Goal: Find contact information: Find contact information

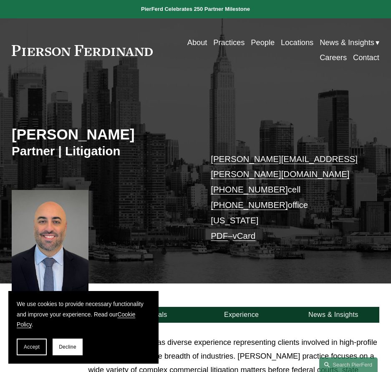
click at [200, 43] on link "About" at bounding box center [198, 42] width 20 height 15
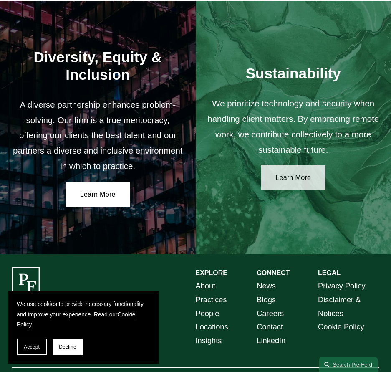
scroll to position [1206, 0]
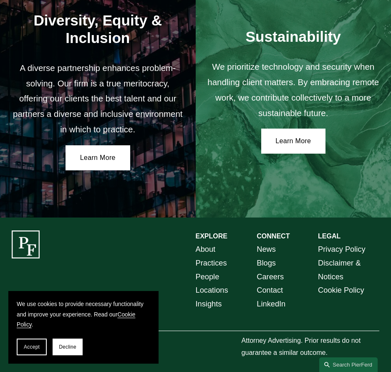
click at [274, 287] on link "Contact" at bounding box center [270, 291] width 26 height 14
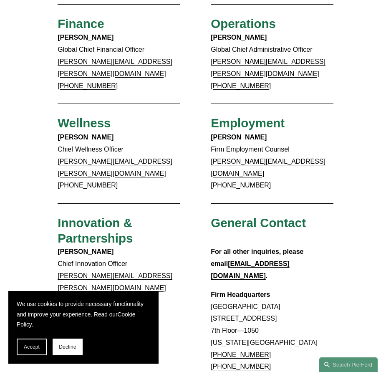
scroll to position [609, 0]
